Goal: Information Seeking & Learning: Learn about a topic

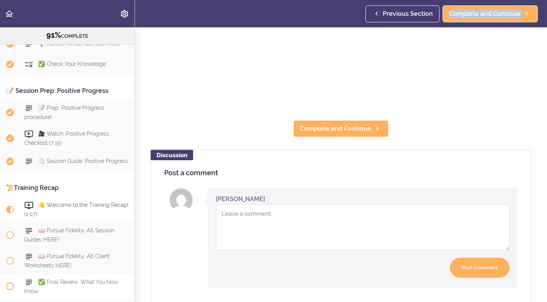
scroll to position [4811, 0]
click at [52, 131] on span "🎥 Watch: Positive Progress Checklist (7:15)" at bounding box center [66, 138] width 85 height 15
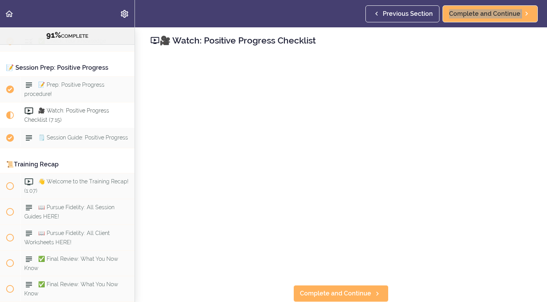
scroll to position [3, 0]
click at [508, 12] on span "Complete and Continue" at bounding box center [484, 13] width 71 height 9
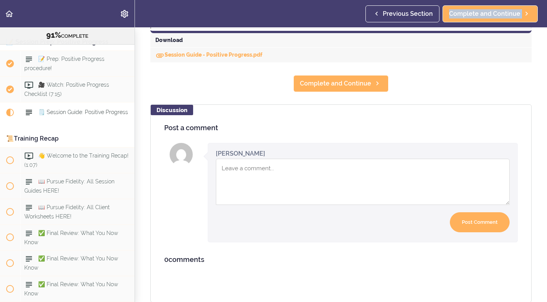
scroll to position [394, 0]
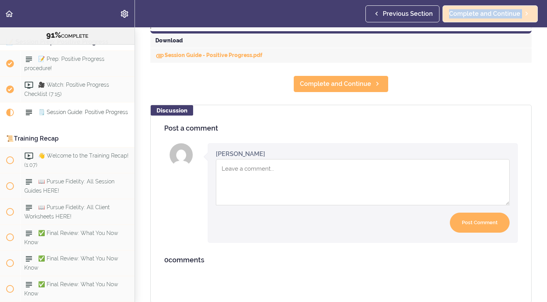
click at [476, 15] on span "Complete and Continue" at bounding box center [484, 13] width 71 height 9
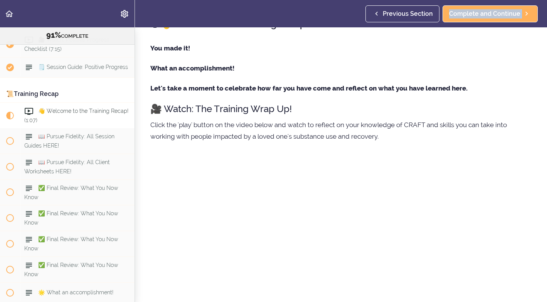
scroll to position [18, 0]
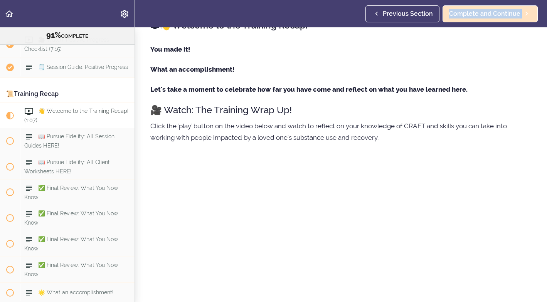
click at [485, 14] on span "Complete and Continue" at bounding box center [484, 13] width 71 height 9
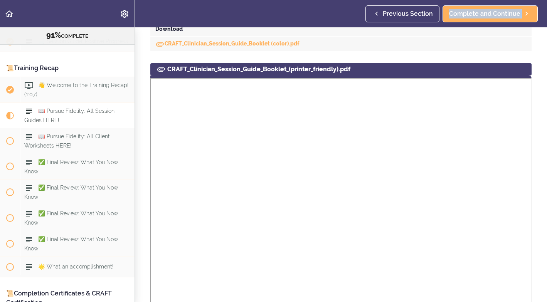
scroll to position [514, 0]
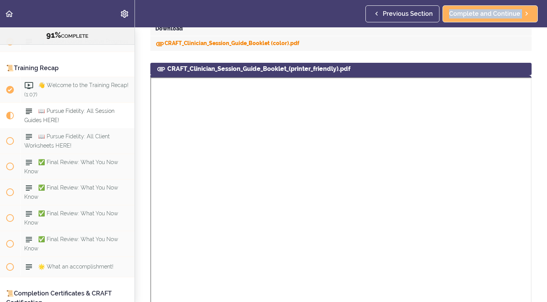
click at [195, 42] on link "CRAFT_Clinician_Session_Guide_Booklet (color).pdf" at bounding box center [227, 43] width 144 height 6
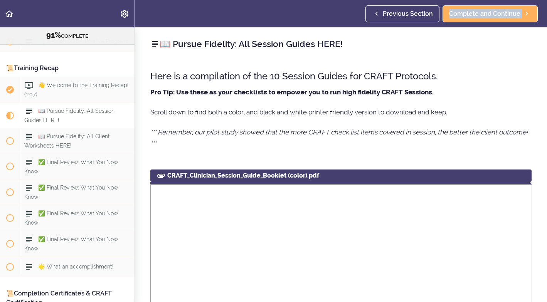
scroll to position [0, 0]
